Goal: Use online tool/utility: Utilize a website feature to perform a specific function

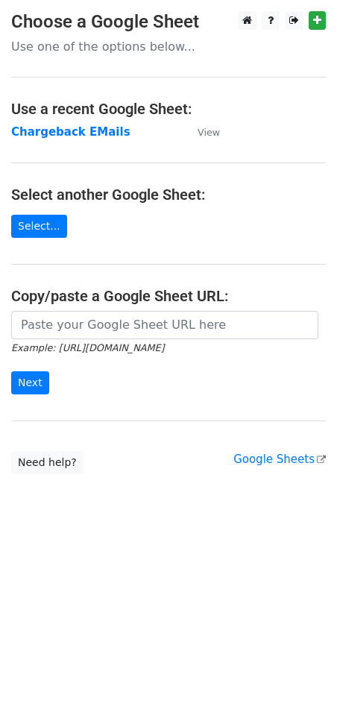
click at [101, 131] on strong "Chargeback EMails" at bounding box center [70, 131] width 119 height 13
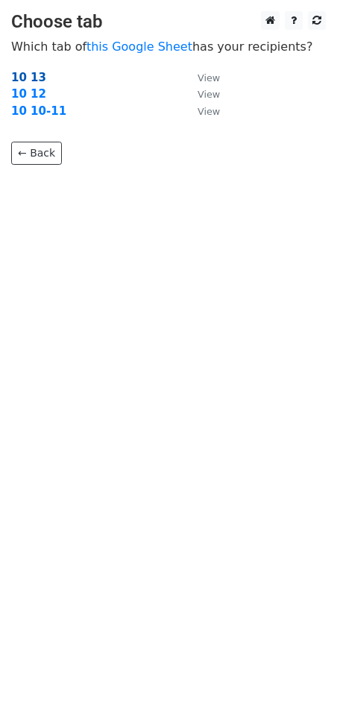
click at [23, 78] on strong "10 13" at bounding box center [28, 77] width 35 height 13
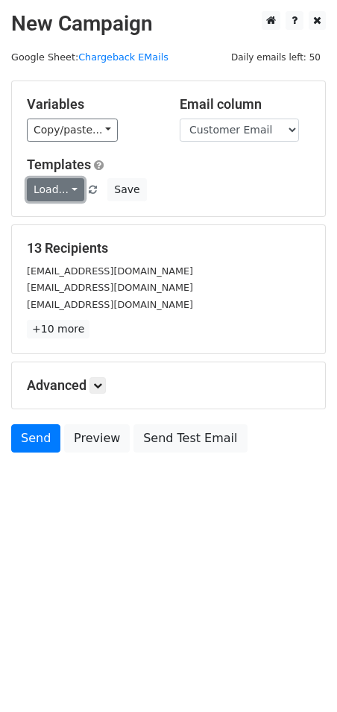
click at [66, 186] on link "Load..." at bounding box center [55, 189] width 57 height 23
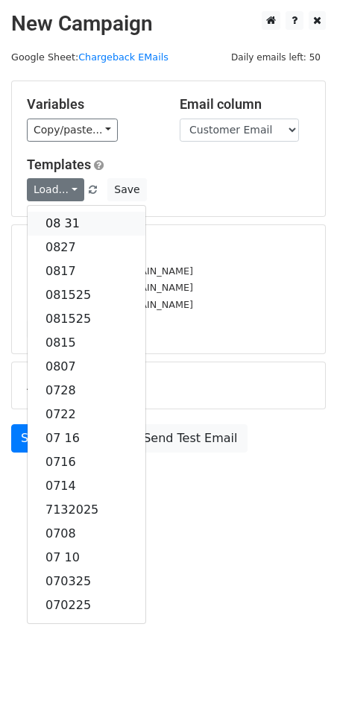
click at [66, 224] on link "08 31" at bounding box center [87, 224] width 118 height 24
